Goal: Find specific fact: Find specific fact

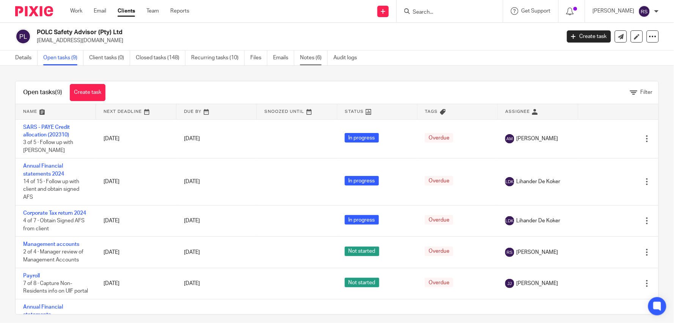
scroll to position [149, 0]
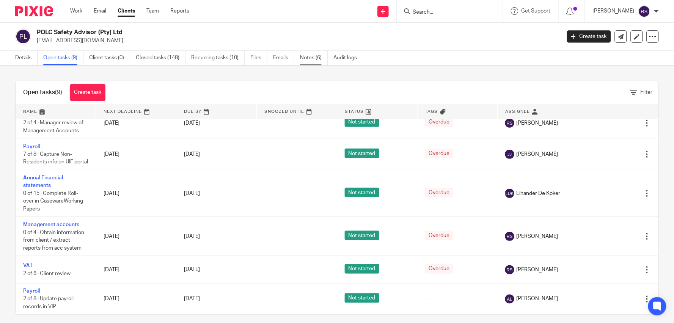
click at [313, 54] on link "Notes (6)" at bounding box center [314, 57] width 28 height 15
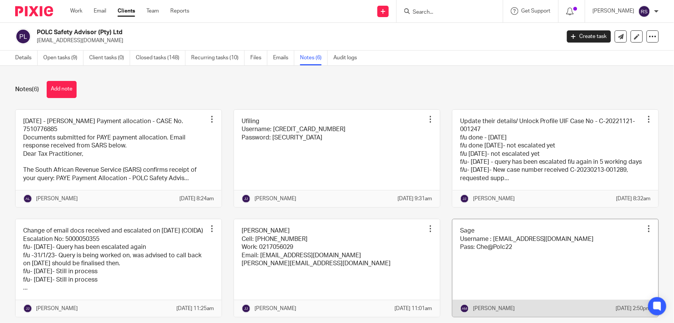
click at [526, 263] on link at bounding box center [556, 268] width 206 height 98
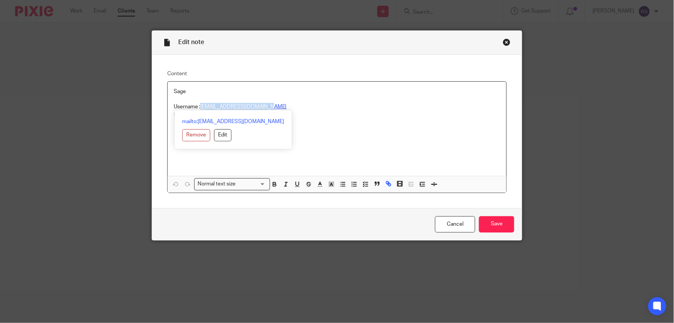
drag, startPoint x: 250, startPoint y: 108, endPoint x: 199, endPoint y: 108, distance: 50.8
click at [199, 108] on p "Username : chereen@polcsafety.co.za" at bounding box center [337, 107] width 327 height 8
copy link "chereen@polcsafety.co.za"
click at [307, 118] on p "Pass: Che@Polc22" at bounding box center [337, 115] width 327 height 8
drag, startPoint x: 232, startPoint y: 118, endPoint x: 185, endPoint y: 115, distance: 46.7
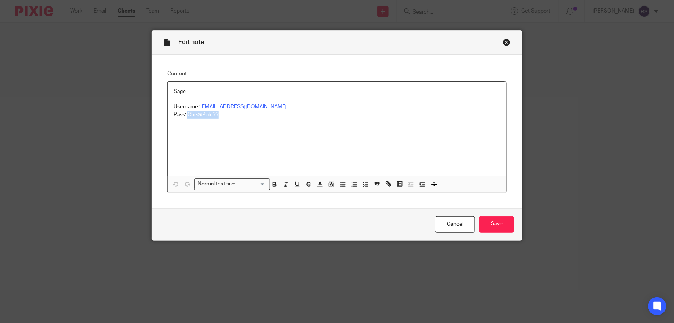
click at [185, 115] on p "Pass: Che@Polc22" at bounding box center [337, 115] width 327 height 8
copy p "Che@Polc22"
click at [503, 40] on div "Close this dialog window" at bounding box center [507, 42] width 8 height 8
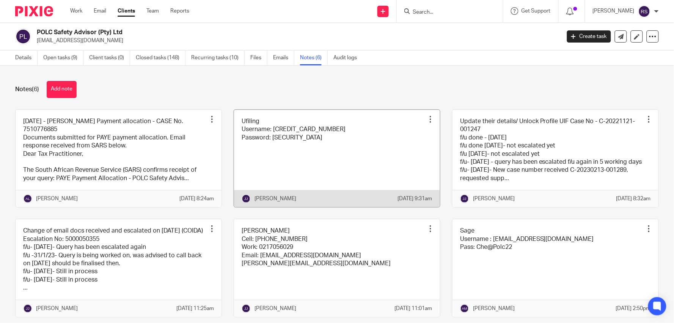
click at [283, 187] on link at bounding box center [337, 159] width 206 height 98
